Goal: Information Seeking & Learning: Understand process/instructions

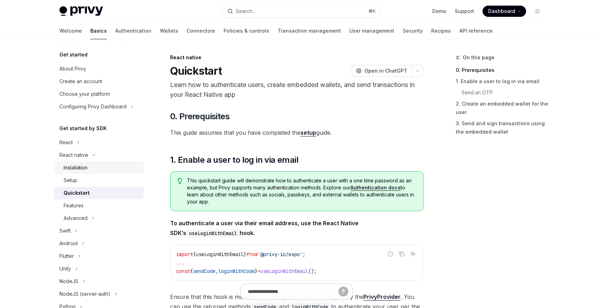
click at [84, 169] on div "Installation" at bounding box center [76, 168] width 24 height 8
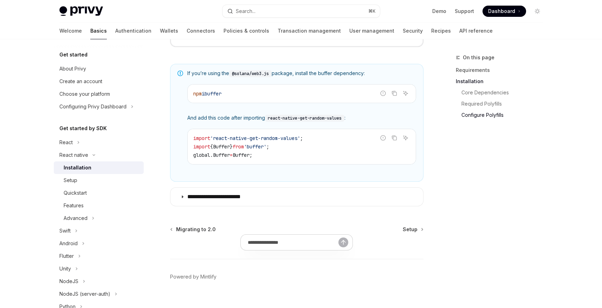
scroll to position [529, 0]
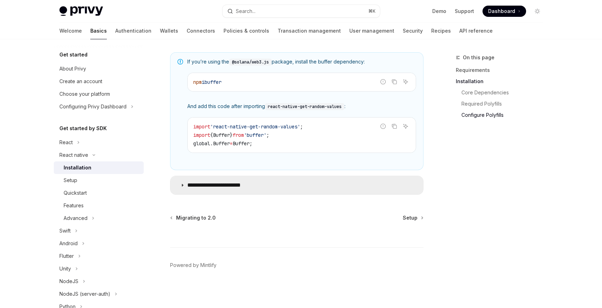
click at [181, 185] on icon at bounding box center [182, 185] width 4 height 4
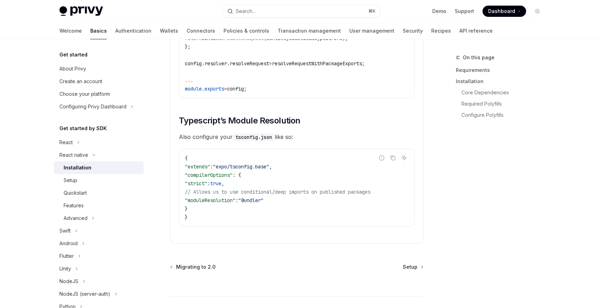
scroll to position [1228, 0]
click at [87, 181] on div "Setup" at bounding box center [102, 180] width 76 height 8
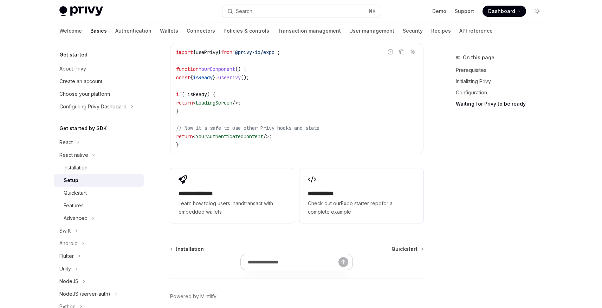
scroll to position [663, 0]
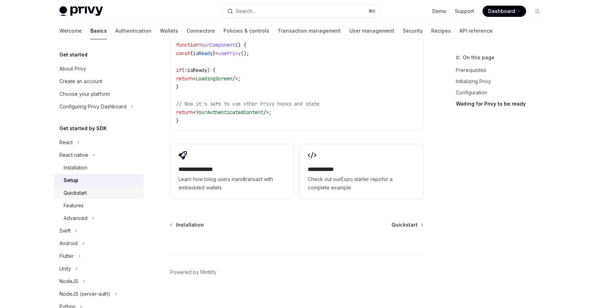
click at [88, 192] on div "Quickstart" at bounding box center [102, 193] width 76 height 8
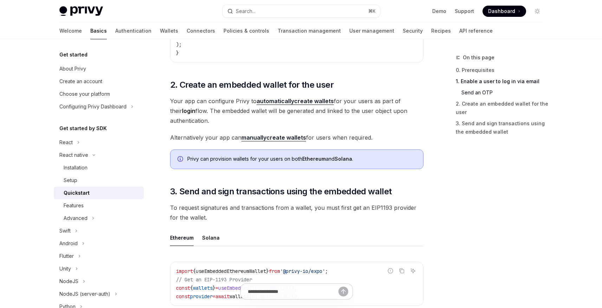
scroll to position [646, 0]
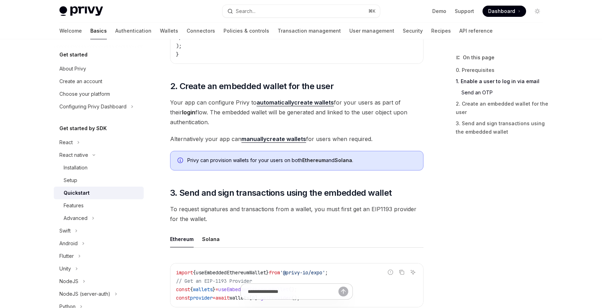
click at [302, 102] on link "automatically create wallets" at bounding box center [294, 102] width 77 height 7
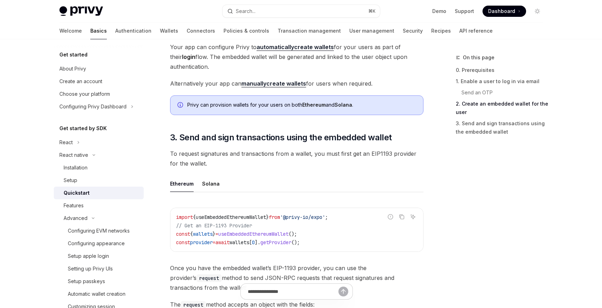
scroll to position [721, 0]
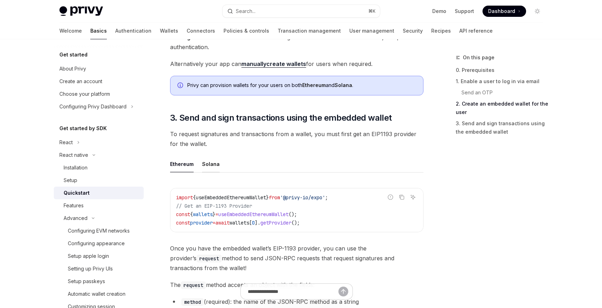
click at [210, 163] on div "Solana" at bounding box center [211, 164] width 18 height 17
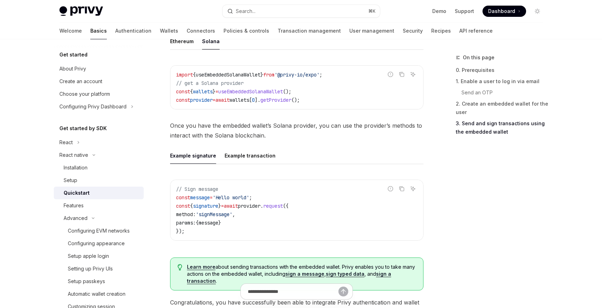
scroll to position [846, 0]
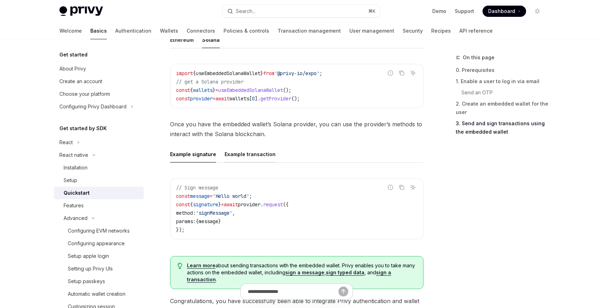
click at [255, 157] on div "Example transaction" at bounding box center [249, 154] width 51 height 17
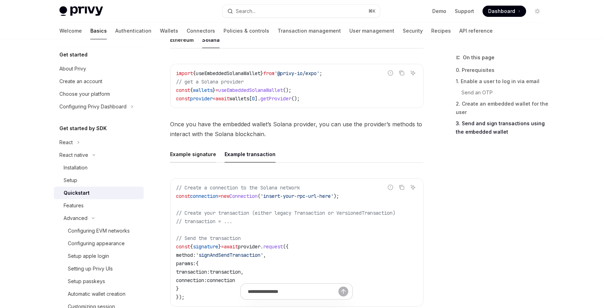
click at [206, 159] on div "Example signature" at bounding box center [193, 154] width 46 height 17
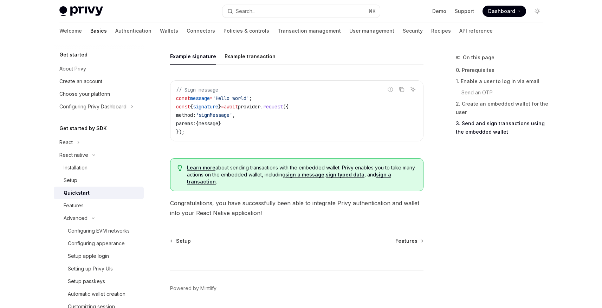
scroll to position [942, 0]
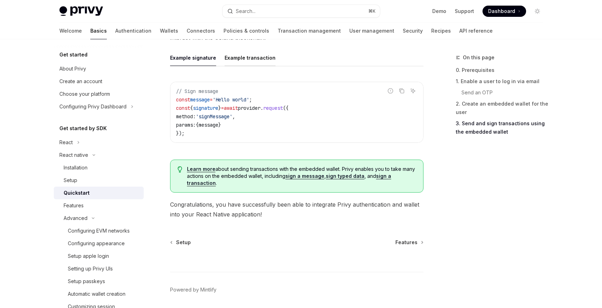
click at [254, 61] on div "Example transaction" at bounding box center [249, 58] width 51 height 17
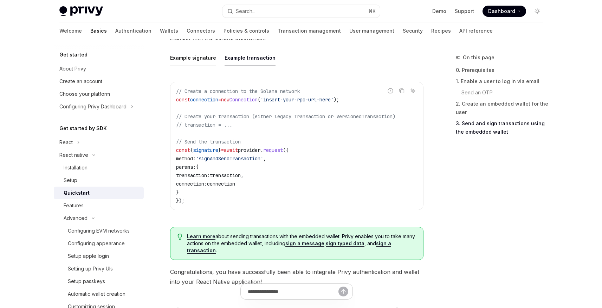
click at [202, 61] on div "Example signature" at bounding box center [193, 58] width 46 height 17
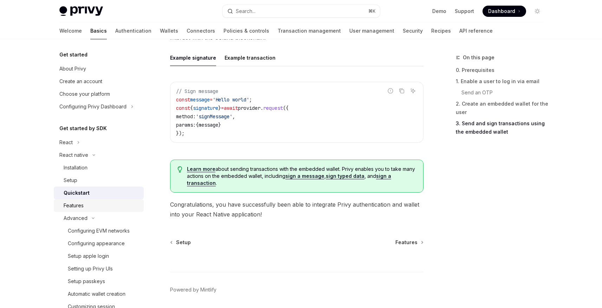
click at [91, 208] on div "Features" at bounding box center [102, 206] width 76 height 8
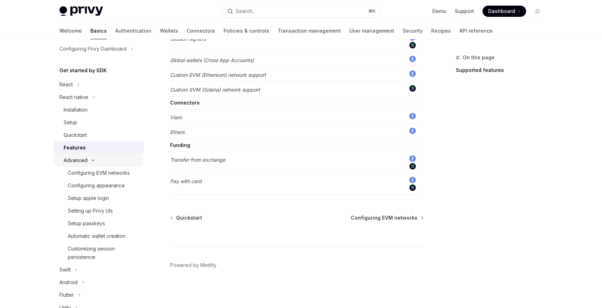
scroll to position [58, 0]
click at [110, 254] on div "Customizing session persistence" at bounding box center [104, 252] width 72 height 17
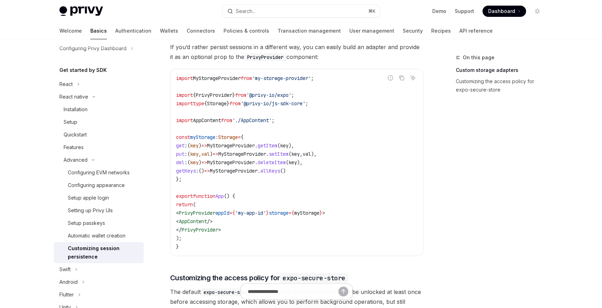
scroll to position [99, 0]
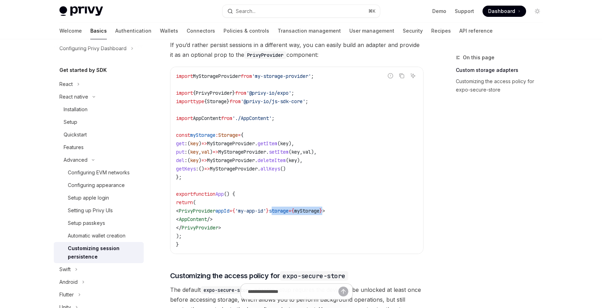
drag, startPoint x: 290, startPoint y: 212, endPoint x: 347, endPoint y: 212, distance: 56.5
click at [325, 212] on span "< PrivyProvider appId = { 'my-app-id' } storage = { myStorage } >" at bounding box center [250, 211] width 149 height 6
copy span "storage = { myStorage }"
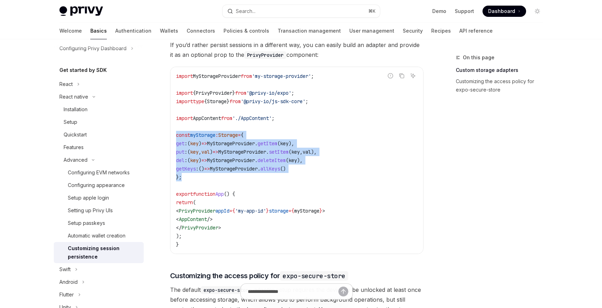
drag, startPoint x: 176, startPoint y: 134, endPoint x: 187, endPoint y: 174, distance: 42.0
click at [187, 174] on code "import MyStorageProvider from 'my-storage-provider' ; import { PrivyProvider } …" at bounding box center [296, 160] width 241 height 177
copy code "const myStorage : Storage = { get : ( key ) => MyStorageProvider . getItem ( ke…"
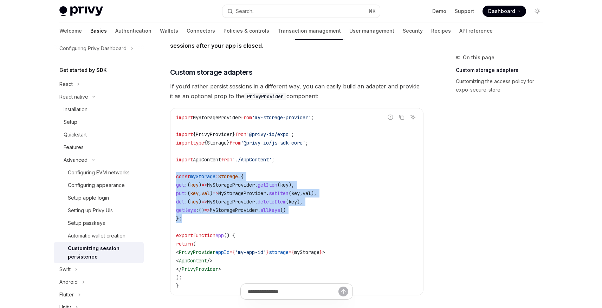
scroll to position [0, 0]
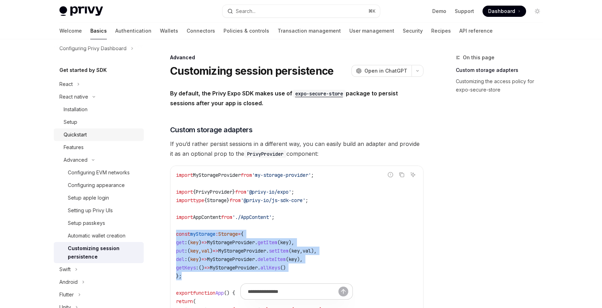
click at [86, 133] on div "Quickstart" at bounding box center [75, 135] width 23 height 8
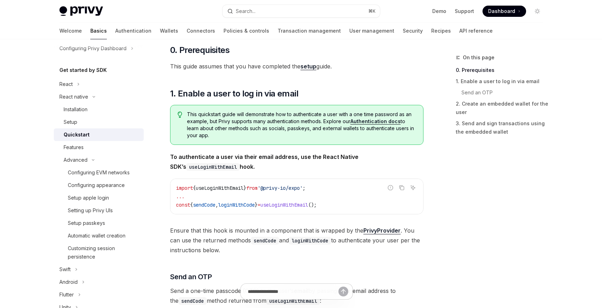
scroll to position [84, 0]
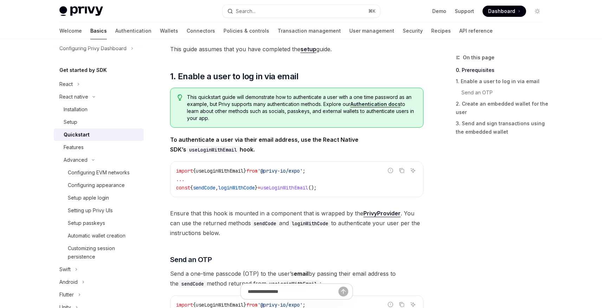
click at [300, 187] on span "useLoginWithEmail" at bounding box center [284, 188] width 48 height 6
copy span "useLoginWithEmail"
click at [204, 173] on span "useLoginWithEmail" at bounding box center [220, 171] width 48 height 6
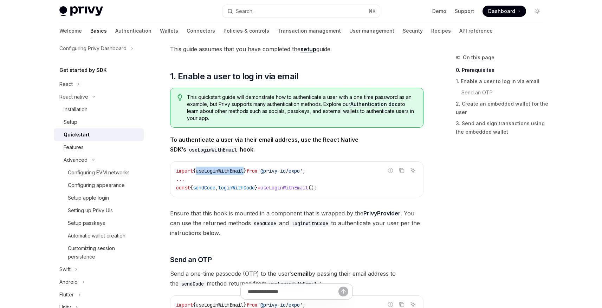
copy span "useLoginWithEmail"
drag, startPoint x: 176, startPoint y: 189, endPoint x: 354, endPoint y: 185, distance: 177.8
click at [354, 185] on code "import { useLoginWithEmail } from '@privy-io/expo' ; ... const { sendCode , log…" at bounding box center [296, 179] width 241 height 25
copy span "const { sendCode , loginWithCode } = useLoginWithEmail ();"
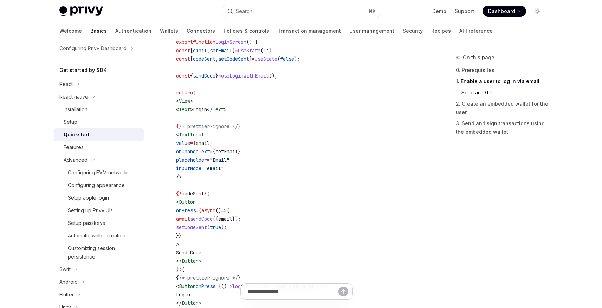
scroll to position [364, 0]
drag, startPoint x: 255, startPoint y: 218, endPoint x: 276, endPoint y: 218, distance: 20.7
click at [241, 218] on span "await sendCode ({ email });" at bounding box center [208, 218] width 65 height 6
copy span "{ email }"
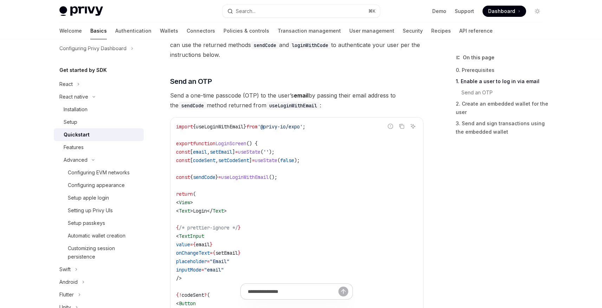
scroll to position [262, 0]
drag, startPoint x: 181, startPoint y: 159, endPoint x: 332, endPoint y: 161, distance: 150.7
click at [332, 161] on code "import { useLoginWithEmail } from '@privy-io/expo' ; export function LoginScree…" at bounding box center [296, 283] width 241 height 320
copy span "const [ codeSent , setCodeSent ] = useState ( false );"
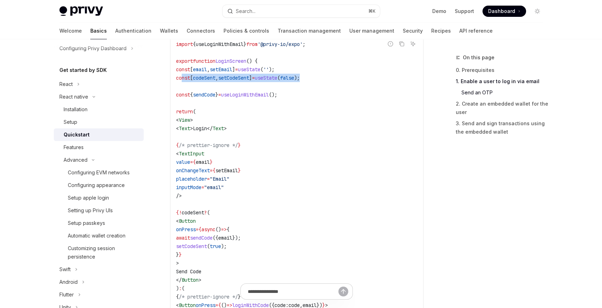
scroll to position [341, 0]
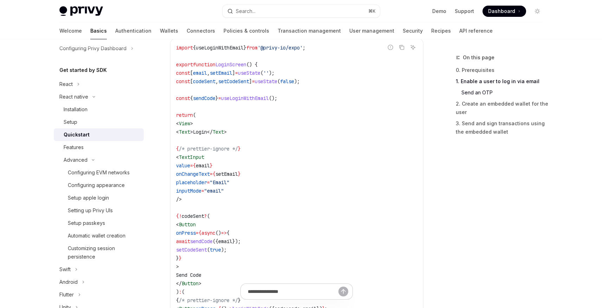
click at [291, 148] on code "import { useLoginWithEmail } from '@privy-io/expo' ; export function LoginScree…" at bounding box center [296, 204] width 241 height 320
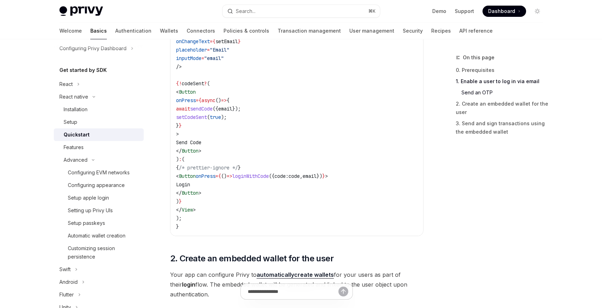
scroll to position [506, 0]
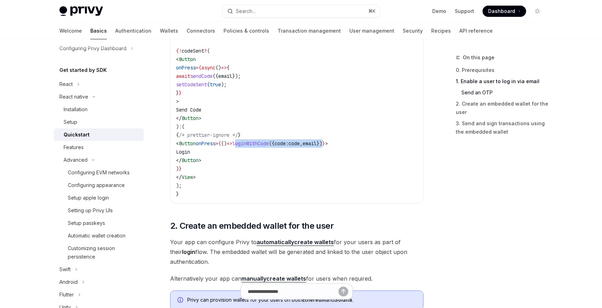
drag, startPoint x: 267, startPoint y: 143, endPoint x: 369, endPoint y: 145, distance: 101.9
click at [328, 145] on span "< Button onPress = { () => loginWithCode ({ code: code , email }) } >" at bounding box center [252, 143] width 152 height 6
copy span "loginWithCode ({ code: code , email })"
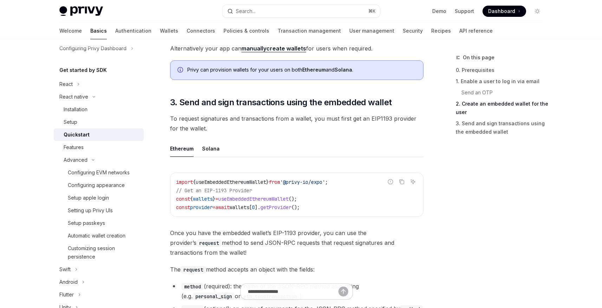
scroll to position [738, 0]
click at [207, 150] on div "Solana" at bounding box center [211, 148] width 18 height 17
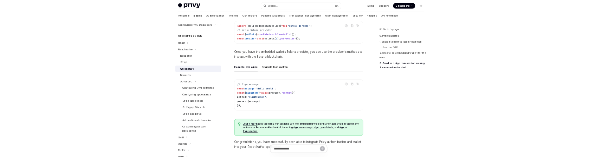
scroll to position [865, 0]
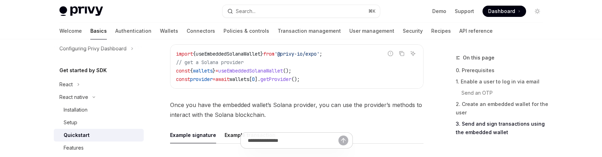
click at [270, 69] on span "useEmbeddedSolanaWallet" at bounding box center [250, 70] width 65 height 6
copy span "useEmbeddedSolanaWallet"
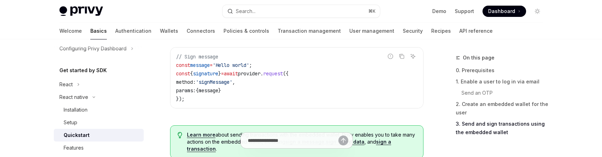
scroll to position [985, 0]
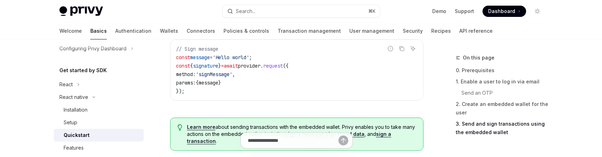
type textarea "*"
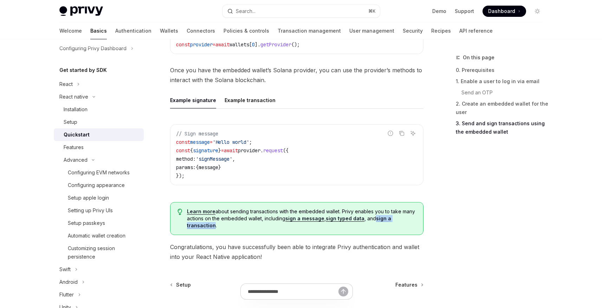
scroll to position [890, 0]
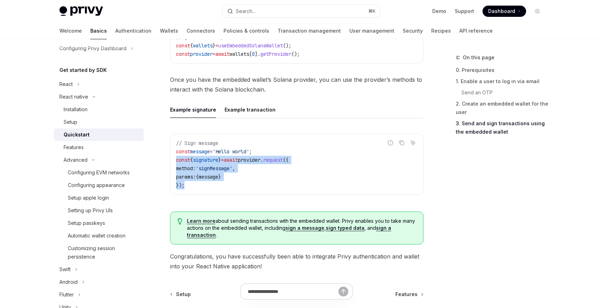
drag, startPoint x: 175, startPoint y: 159, endPoint x: 191, endPoint y: 185, distance: 30.5
click at [191, 185] on div "// Sign message const message = 'Hello world' ; const { signature } = await pro…" at bounding box center [296, 164] width 253 height 60
copy code "const { signature } = await provider . request ({ method: 'signMessage' , param…"
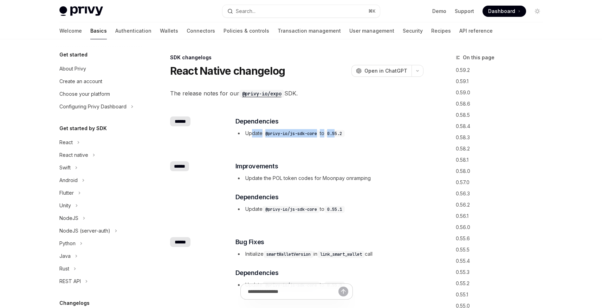
scroll to position [169, 0]
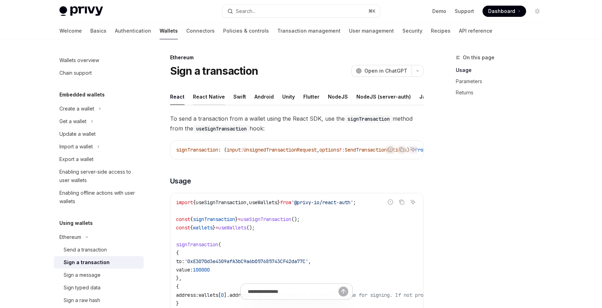
click at [211, 96] on div "React Native" at bounding box center [209, 97] width 32 height 17
type textarea "*"
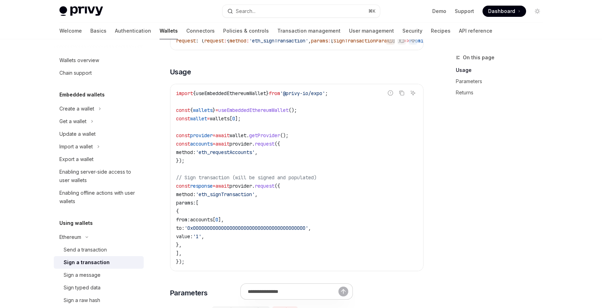
scroll to position [110, 0]
drag, startPoint x: 185, startPoint y: 121, endPoint x: 269, endPoint y: 121, distance: 83.9
click at [269, 121] on code "import { useEmbeddedEthereumWallet } from '@privy-io/expo' ; const { wallets } …" at bounding box center [296, 177] width 241 height 177
drag, startPoint x: 176, startPoint y: 138, endPoint x: 309, endPoint y: 137, distance: 133.8
click at [309, 137] on div "import { useEmbeddedEthereumWallet } from '@privy-io/expo' ; const { wallets } …" at bounding box center [296, 177] width 253 height 187
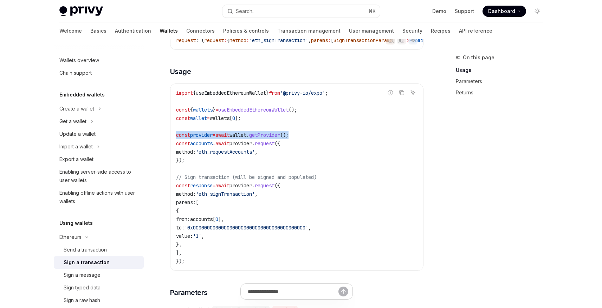
copy span "const provider = await wallet . getProvider ();"
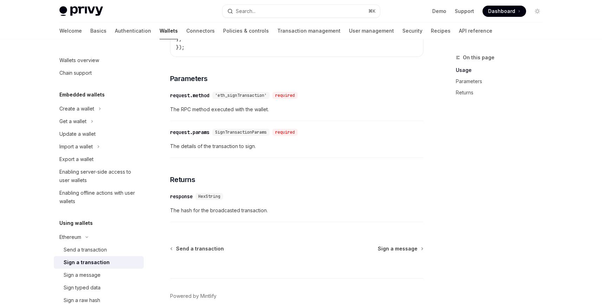
scroll to position [338, 0]
